Goal: Information Seeking & Learning: Learn about a topic

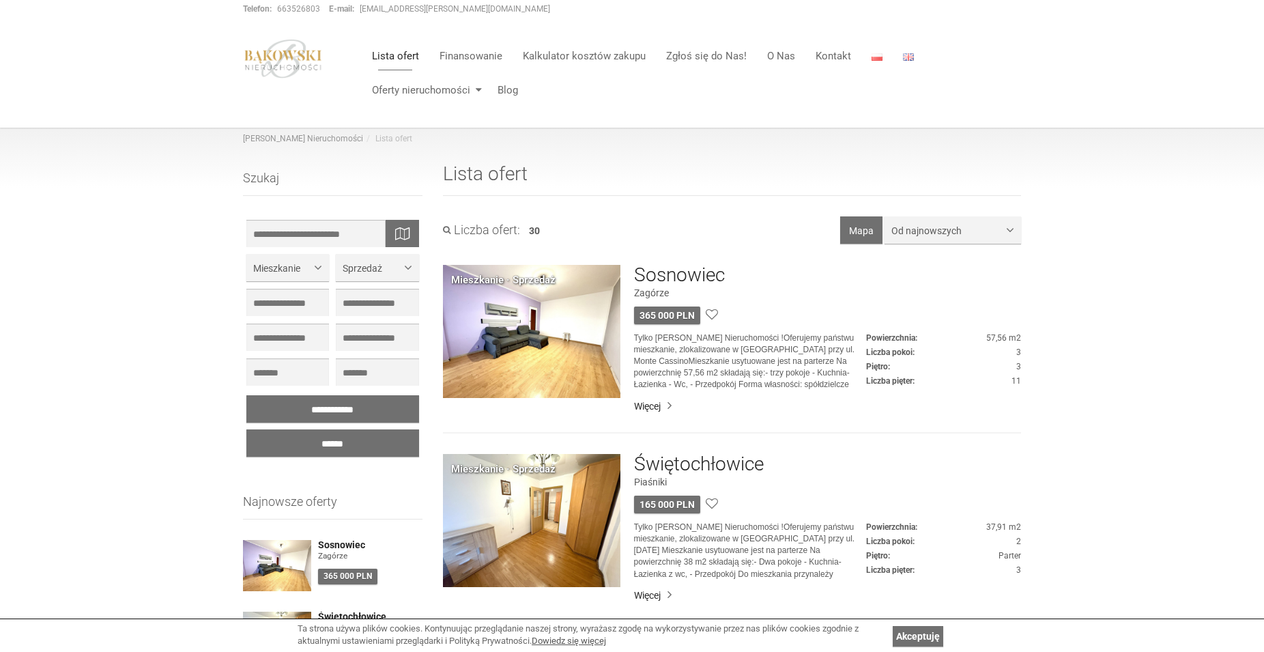
click at [746, 343] on p "Tylko [PERSON_NAME] Nieruchomości !Oferujemy państwu mieszkanie, zlokalizowane …" at bounding box center [750, 361] width 232 height 59
click at [671, 349] on p "Tylko [PERSON_NAME] Nieruchomości !Oferujemy państwu mieszkanie, zlokalizowane …" at bounding box center [750, 361] width 232 height 59
click at [683, 274] on h3 "Sosnowiec" at bounding box center [679, 275] width 91 height 21
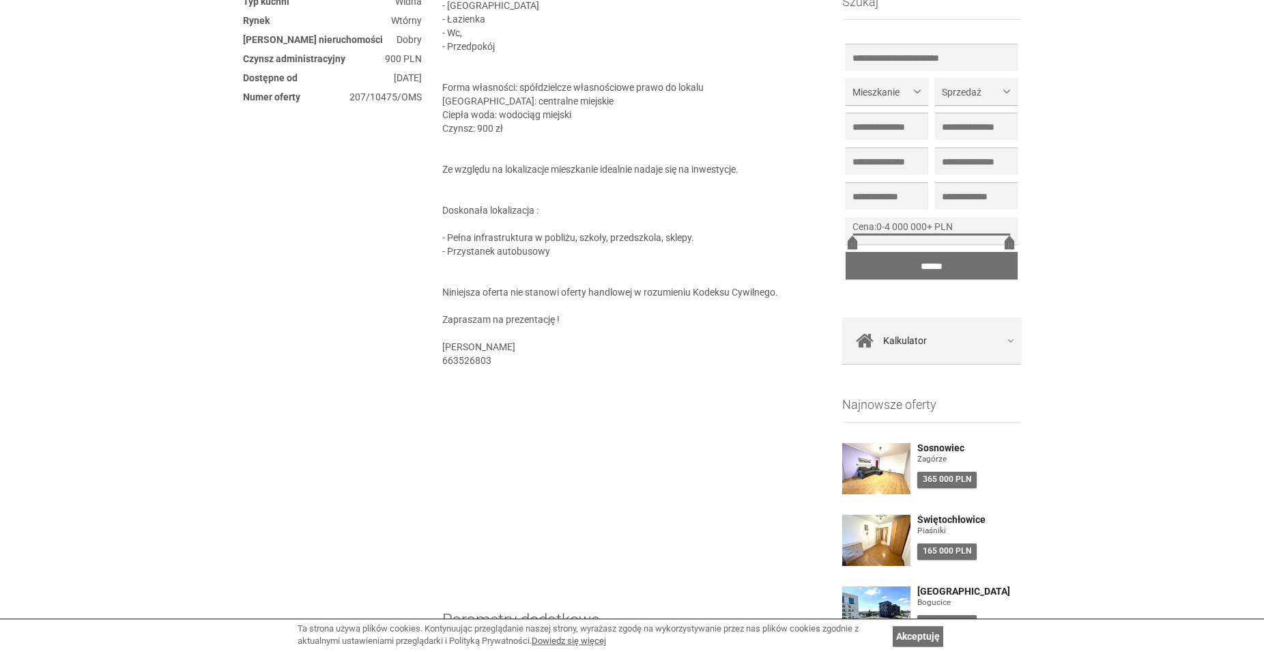
scroll to position [766, 0]
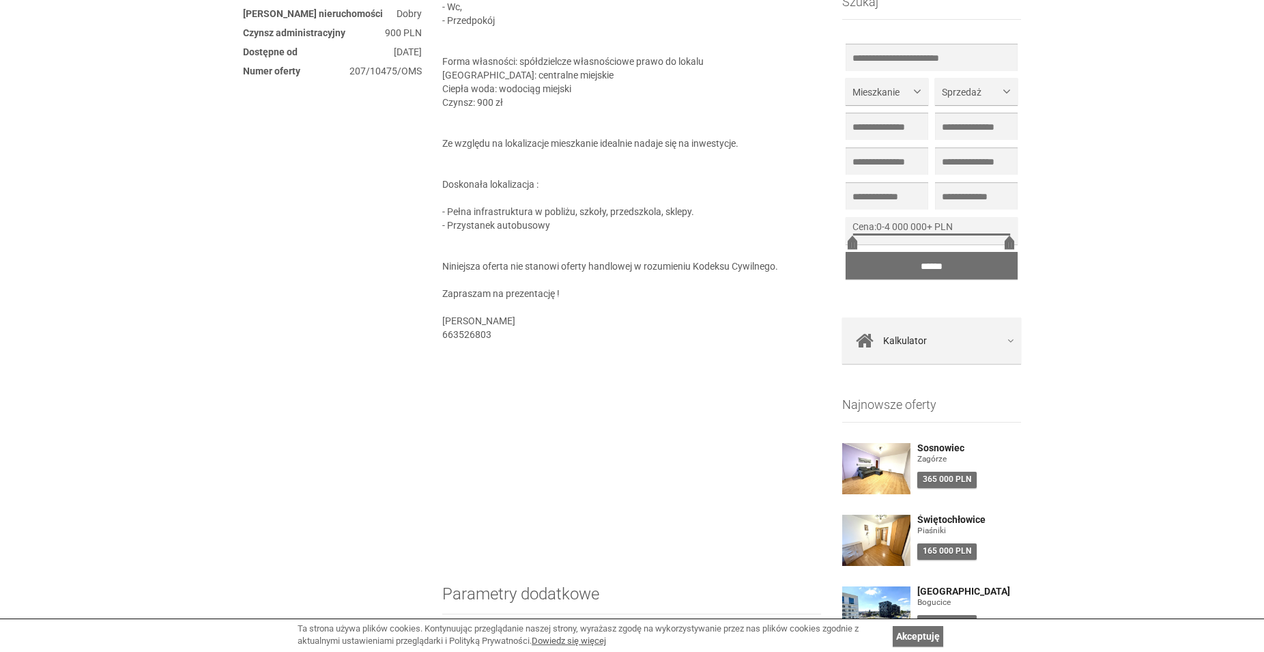
click at [767, 323] on section "Opis nieruchomości Tylko w Bąkowski Nieruchomości ! Oferujemy państwu mieszkani…" at bounding box center [631, 186] width 379 height 765
click at [767, 318] on section "Opis nieruchomości Tylko w Bąkowski Nieruchomości ! Oferujemy państwu mieszkani…" at bounding box center [631, 186] width 379 height 765
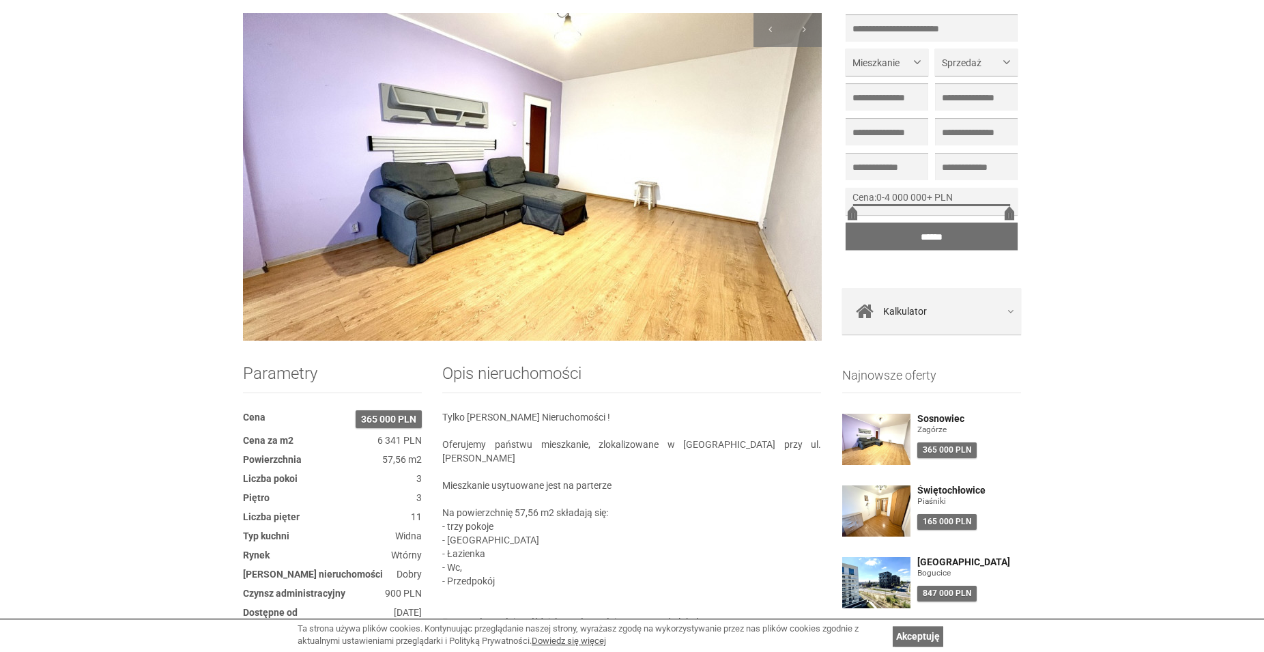
scroll to position [139, 0]
